Goal: Transaction & Acquisition: Purchase product/service

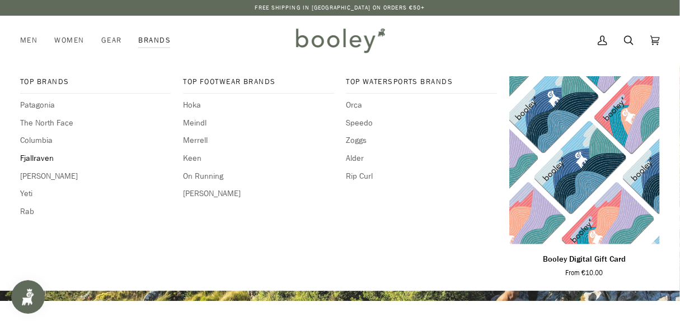
click at [32, 160] on span "Fjallraven" at bounding box center [95, 158] width 151 height 12
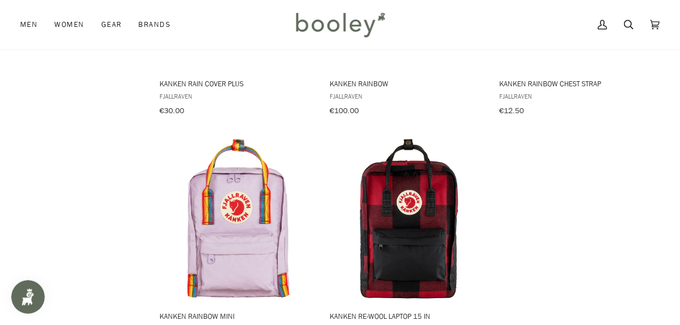
scroll to position [1610, 0]
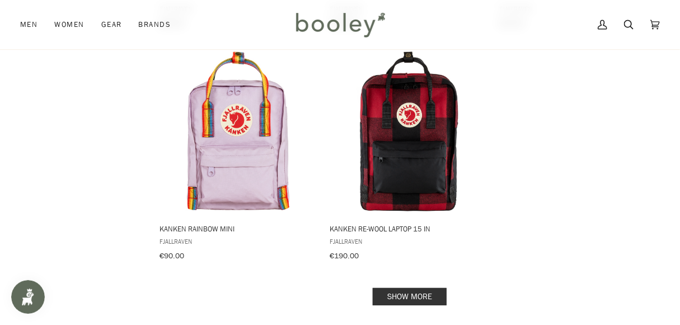
click at [409, 288] on link "Show more" at bounding box center [410, 296] width 74 height 17
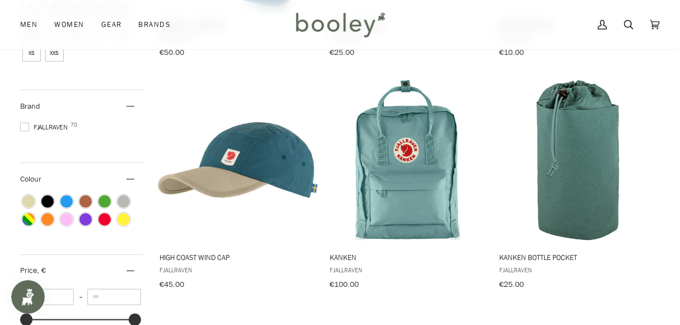
scroll to position [700, 0]
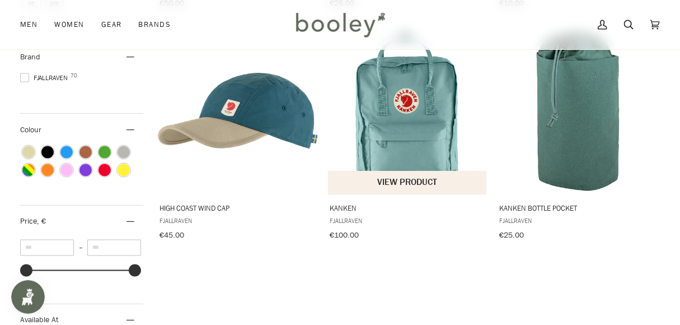
click at [408, 148] on img "Kanken" at bounding box center [408, 111] width 160 height 160
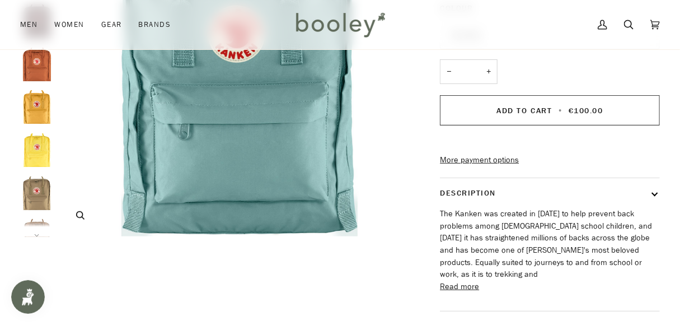
scroll to position [210, 0]
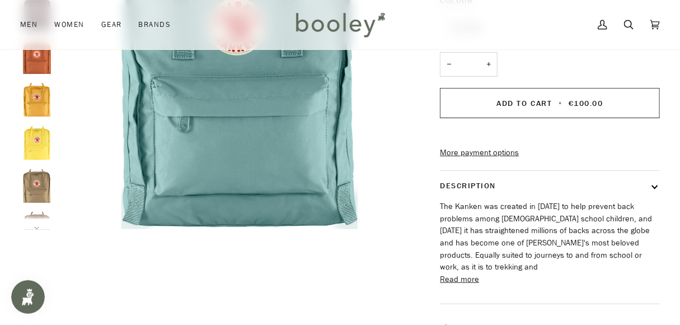
click at [38, 222] on button "Next" at bounding box center [37, 221] width 34 height 17
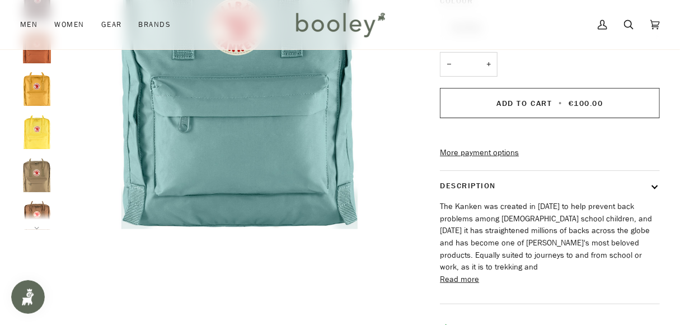
scroll to position [0, 0]
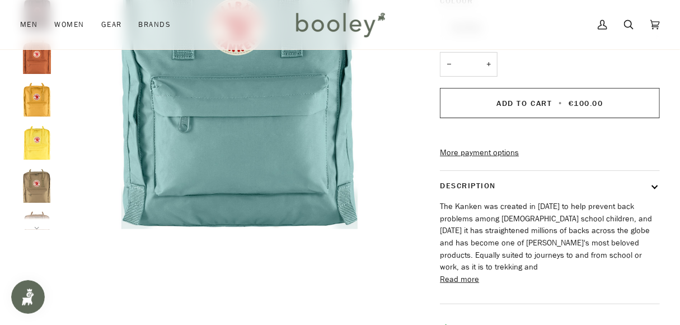
click at [41, 105] on img "Fjallraven Kanken Ochre - Booley Galway" at bounding box center [37, 100] width 34 height 34
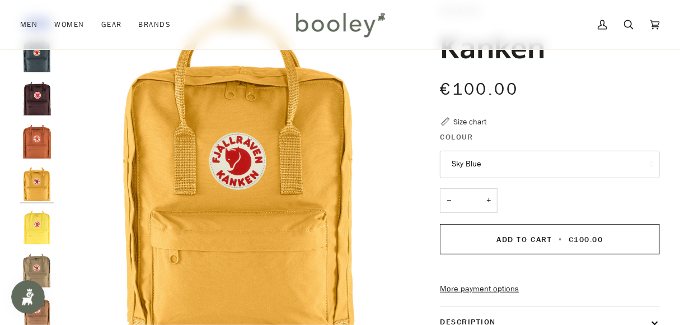
scroll to position [70, 0]
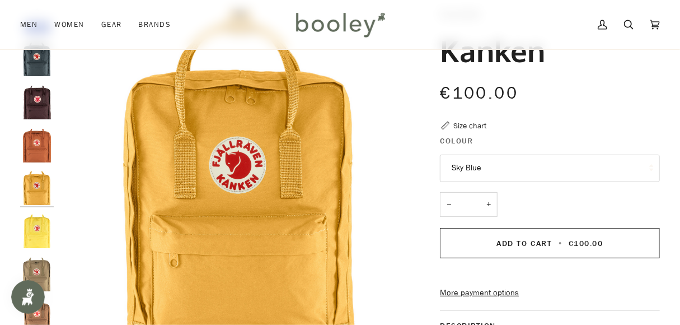
click at [480, 164] on button "Sky Blue" at bounding box center [550, 168] width 220 height 27
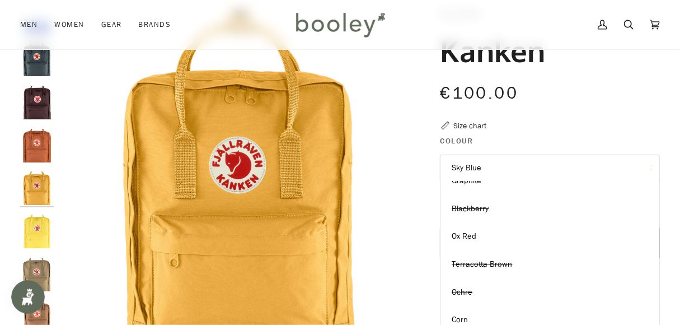
scroll to position [140, 0]
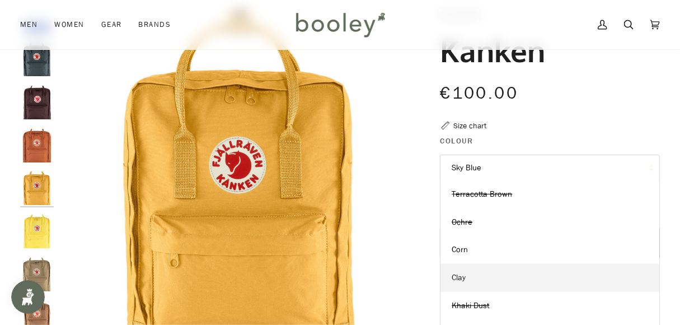
click at [457, 278] on span "Clay" at bounding box center [459, 277] width 14 height 11
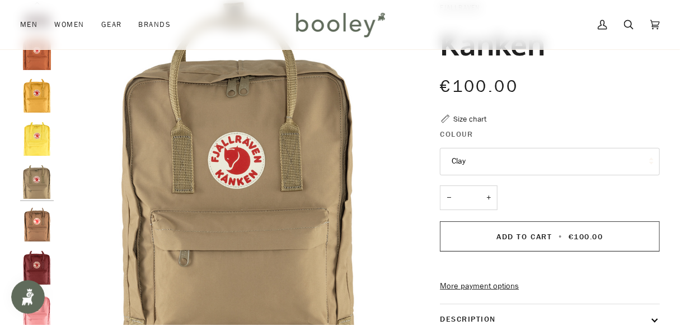
scroll to position [70, 0]
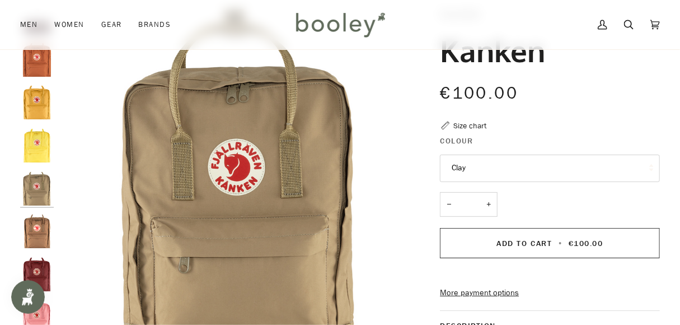
click at [614, 162] on button "Clay" at bounding box center [550, 168] width 220 height 27
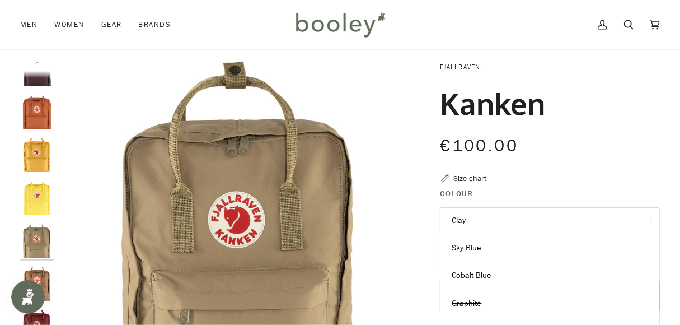
scroll to position [0, 0]
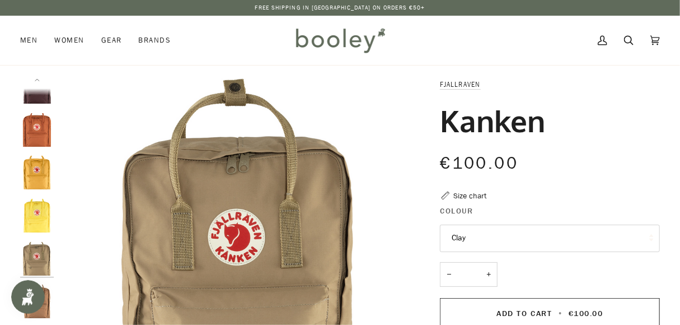
click at [81, 209] on img "Fjallraven Kanken Clay - Booley Galway" at bounding box center [239, 258] width 361 height 361
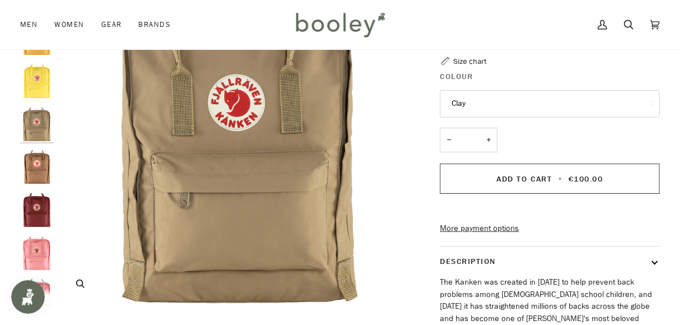
scroll to position [140, 0]
